Goal: Information Seeking & Learning: Learn about a topic

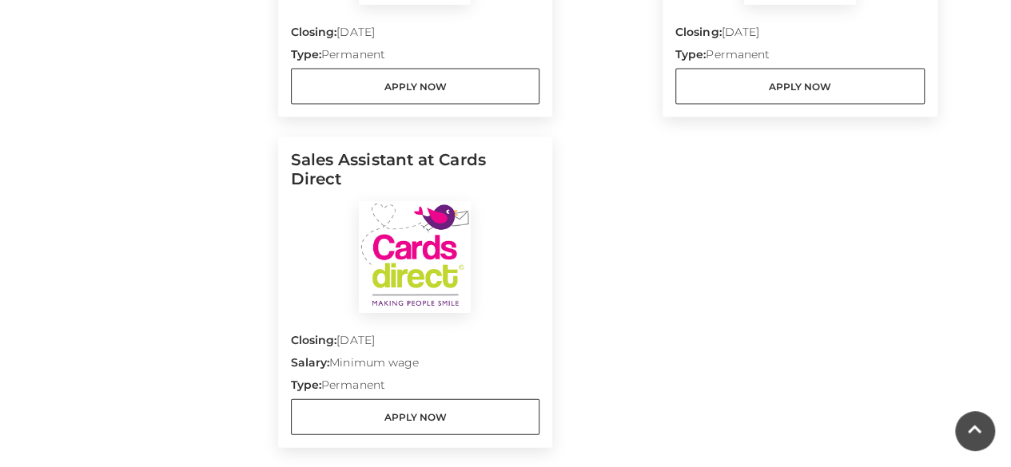
scroll to position [1709, 0]
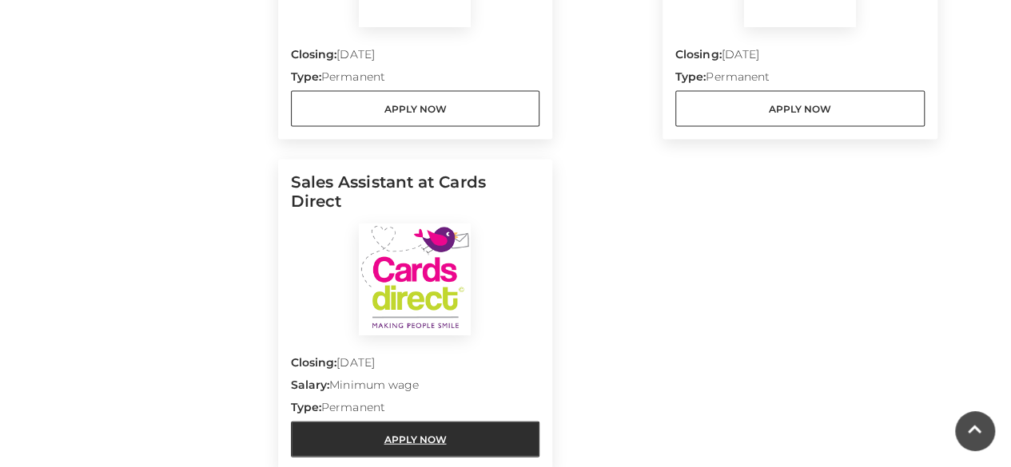
click at [417, 422] on link "Apply Now" at bounding box center [415, 440] width 249 height 36
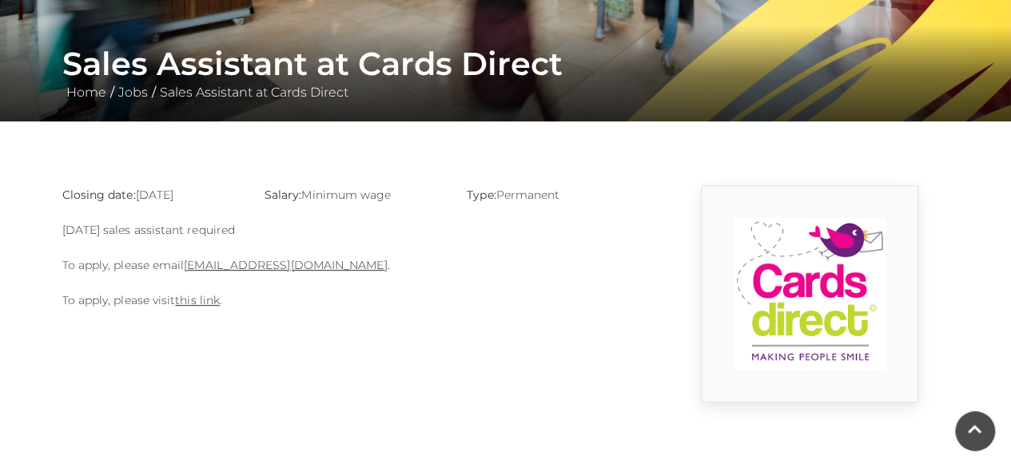
scroll to position [363, 0]
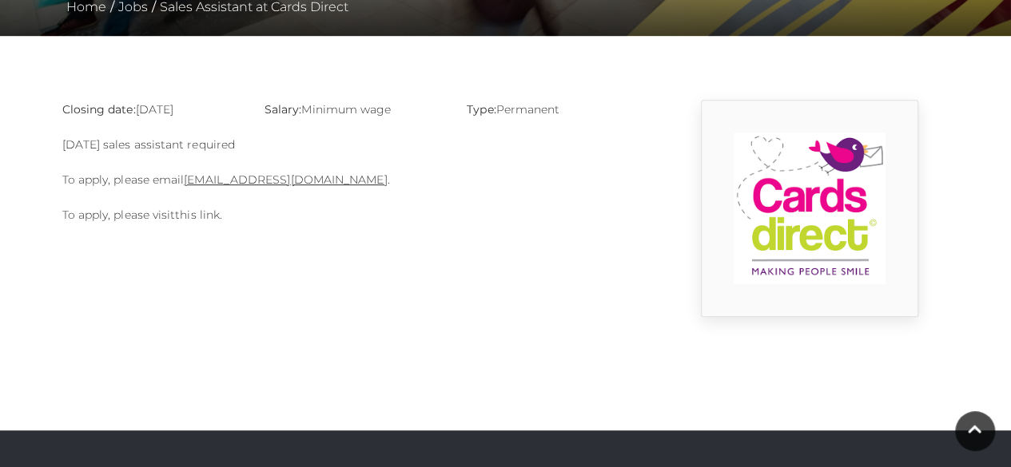
click at [195, 212] on link "this link" at bounding box center [197, 215] width 45 height 14
click at [281, 177] on link "basingstoke@cardsdirect.co.uk" at bounding box center [285, 180] width 203 height 14
click at [486, 250] on div "Closing date: 31-08-2025 Salary: Minimum wage Type: Permanent Sunday sales assi…" at bounding box center [353, 208] width 607 height 217
